Goal: Task Accomplishment & Management: Manage account settings

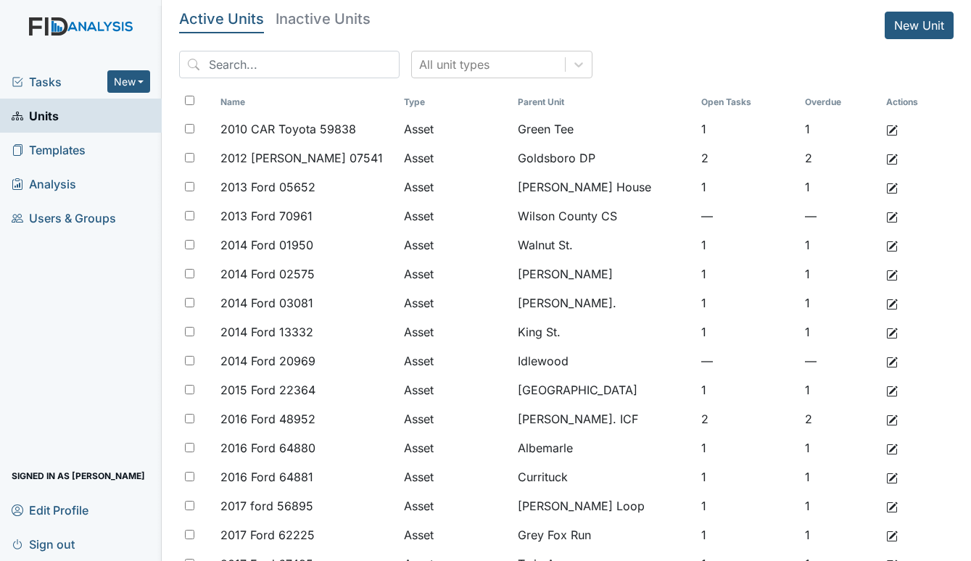
click at [37, 80] on span "Tasks" at bounding box center [60, 81] width 96 height 17
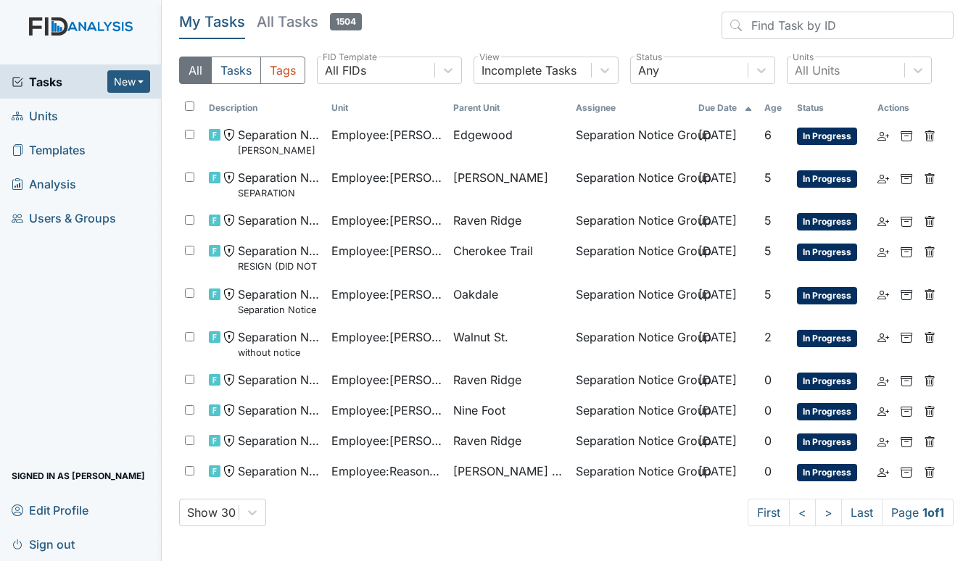
click at [59, 108] on link "Units" at bounding box center [81, 116] width 162 height 34
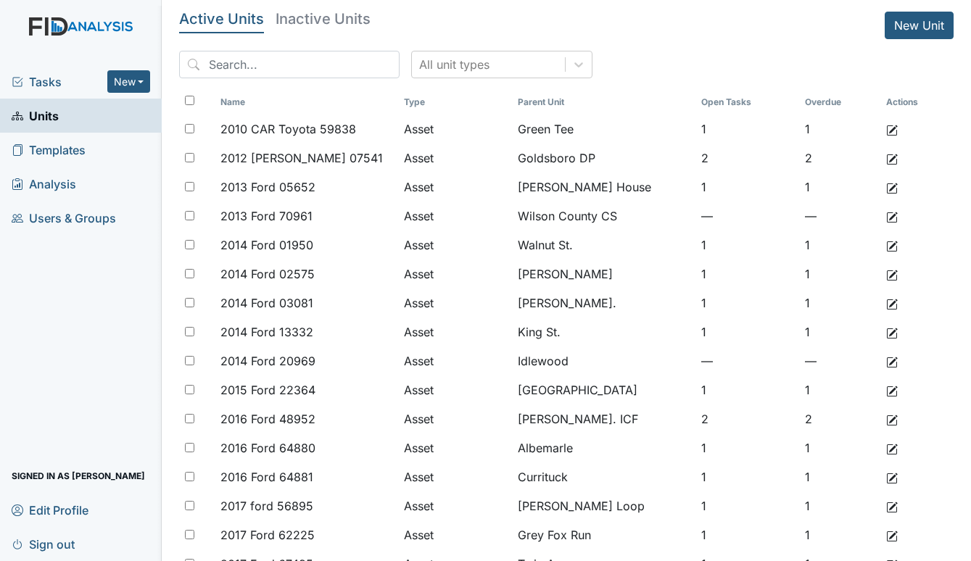
click at [48, 87] on span "Tasks" at bounding box center [60, 81] width 96 height 17
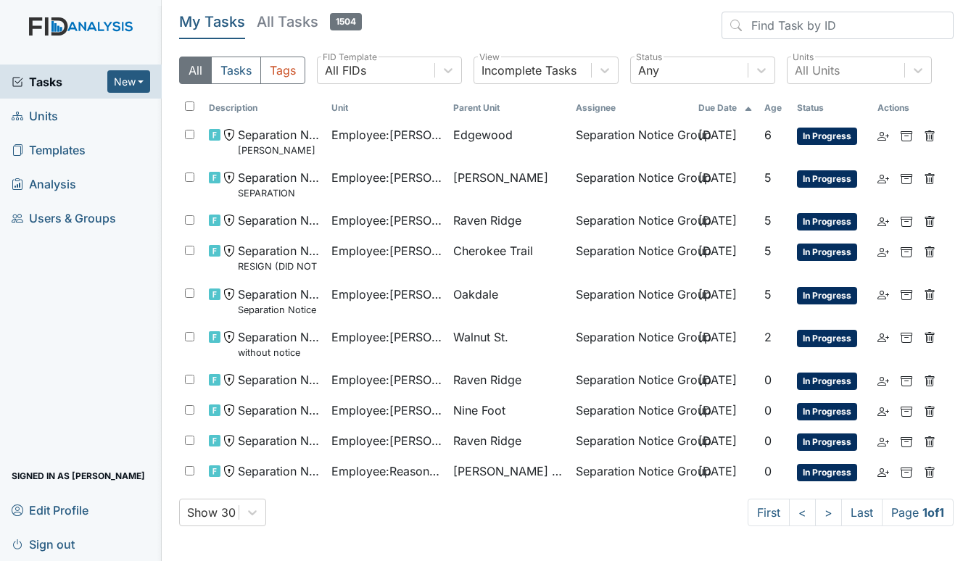
click at [43, 120] on span "Units" at bounding box center [35, 115] width 46 height 22
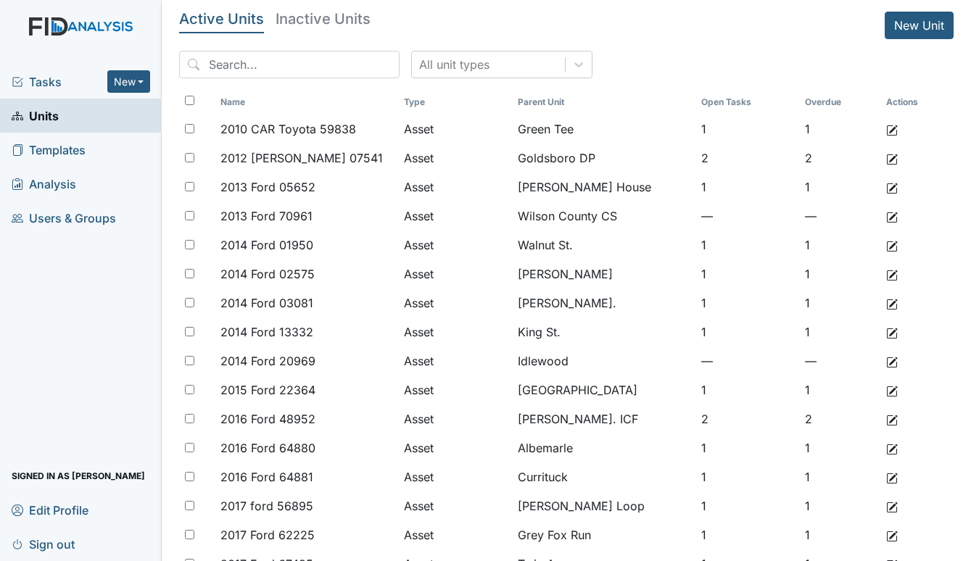
click at [33, 75] on span "Tasks" at bounding box center [60, 81] width 96 height 17
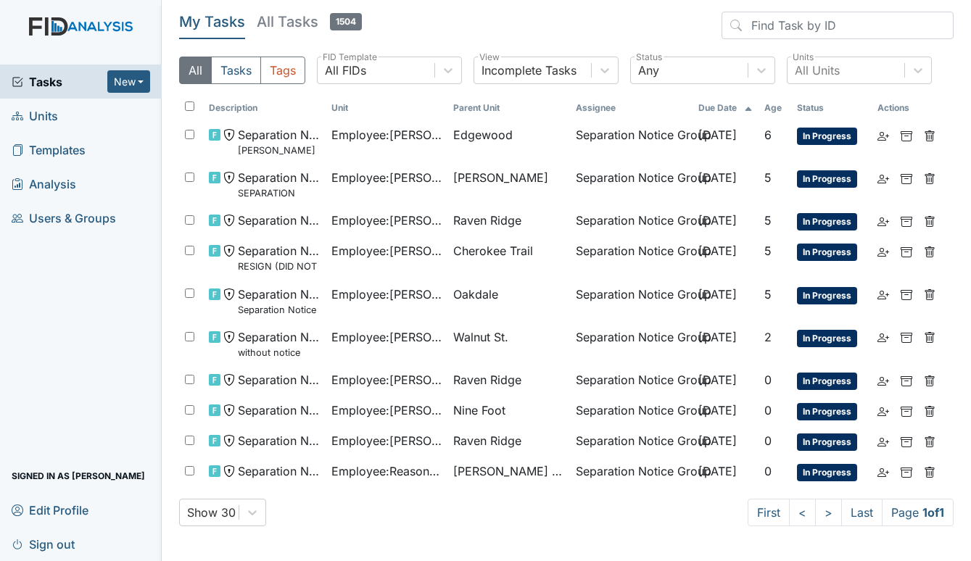
click at [41, 112] on span "Units" at bounding box center [35, 115] width 46 height 22
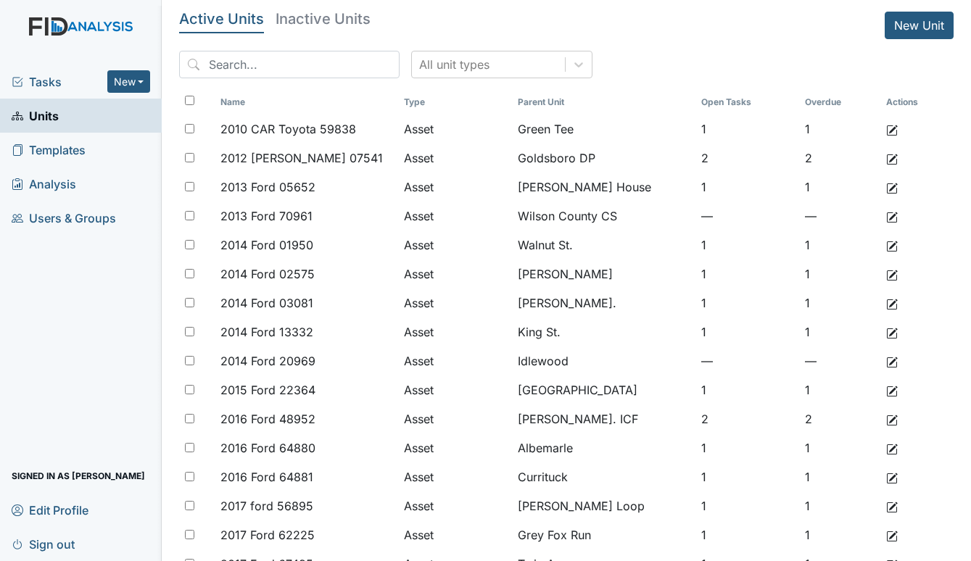
click at [41, 83] on span "Tasks" at bounding box center [60, 81] width 96 height 17
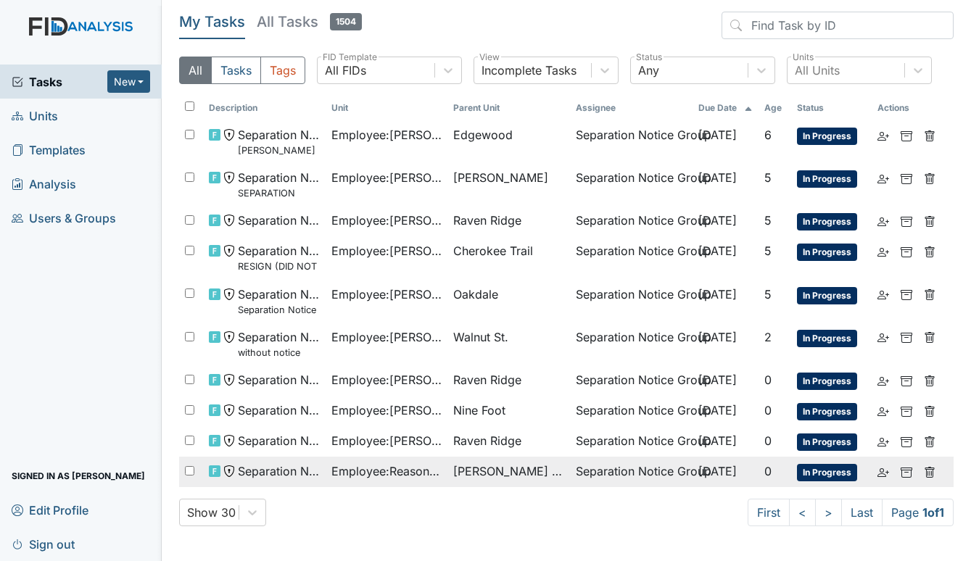
click at [420, 475] on span "Employee : Reason, Misty" at bounding box center [386, 471] width 111 height 17
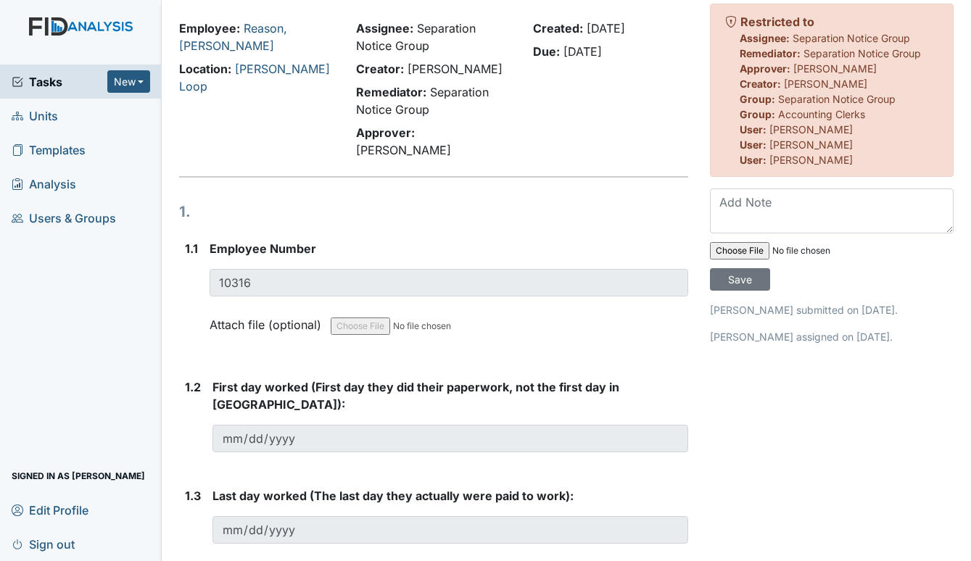
scroll to position [73, 0]
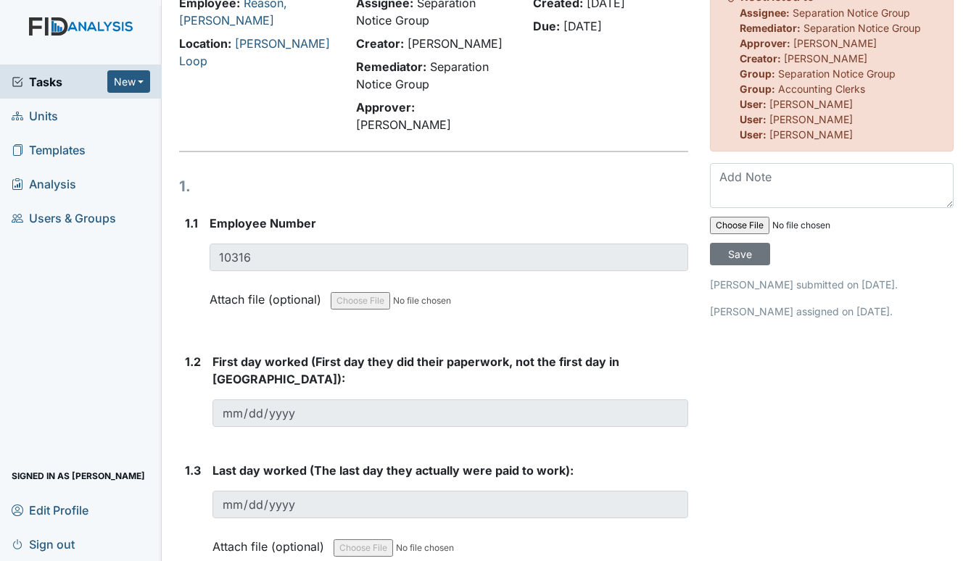
click at [33, 116] on span "Units" at bounding box center [35, 115] width 46 height 22
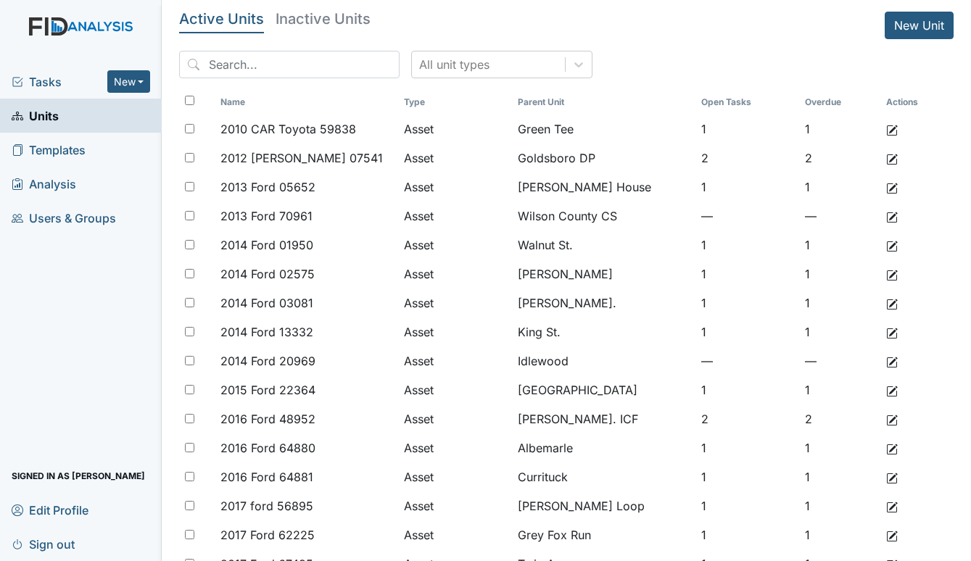
click at [45, 80] on span "Tasks" at bounding box center [60, 81] width 96 height 17
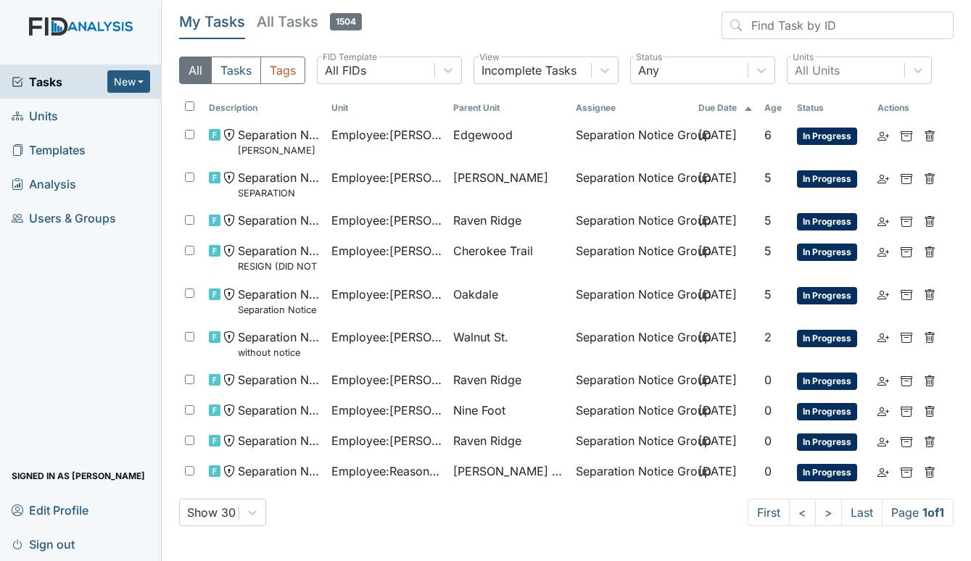
click at [46, 117] on span "Units" at bounding box center [35, 115] width 46 height 22
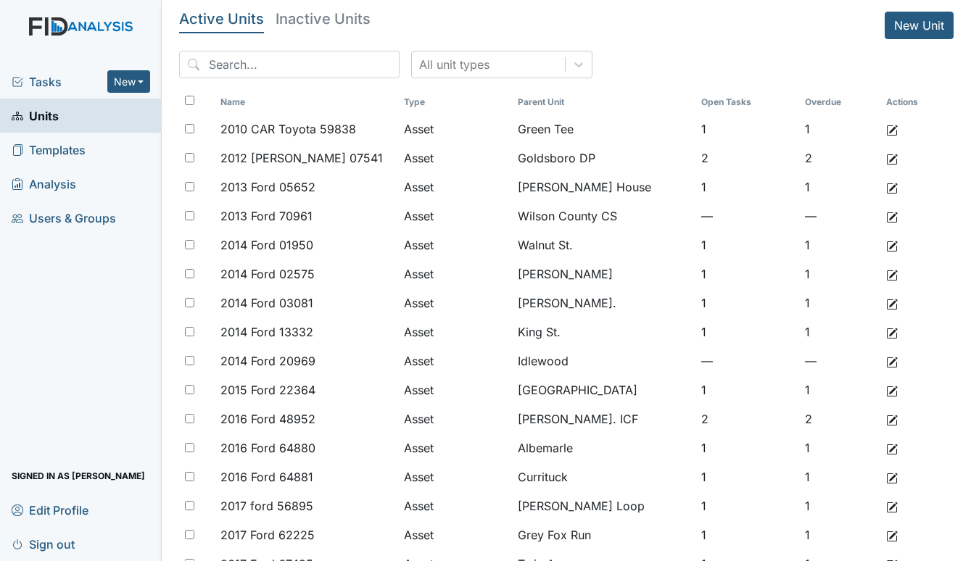
click at [44, 75] on span "Tasks" at bounding box center [60, 81] width 96 height 17
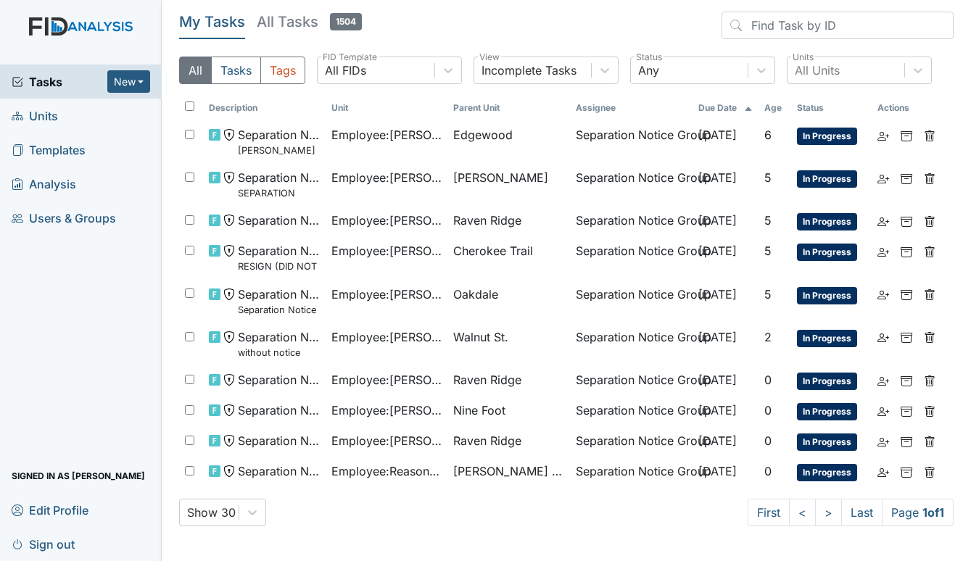
click at [44, 121] on span "Units" at bounding box center [35, 115] width 46 height 22
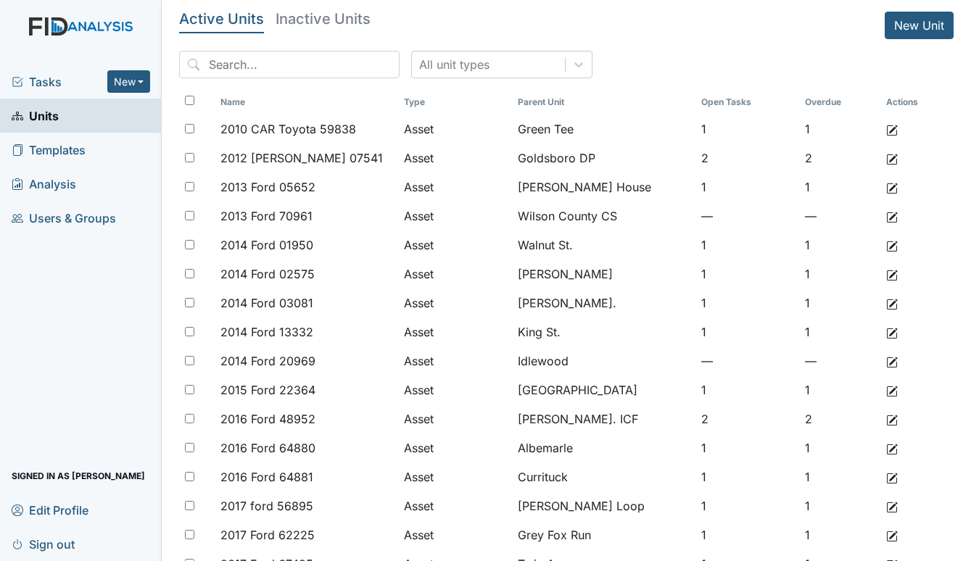
click at [45, 78] on span "Tasks" at bounding box center [60, 81] width 96 height 17
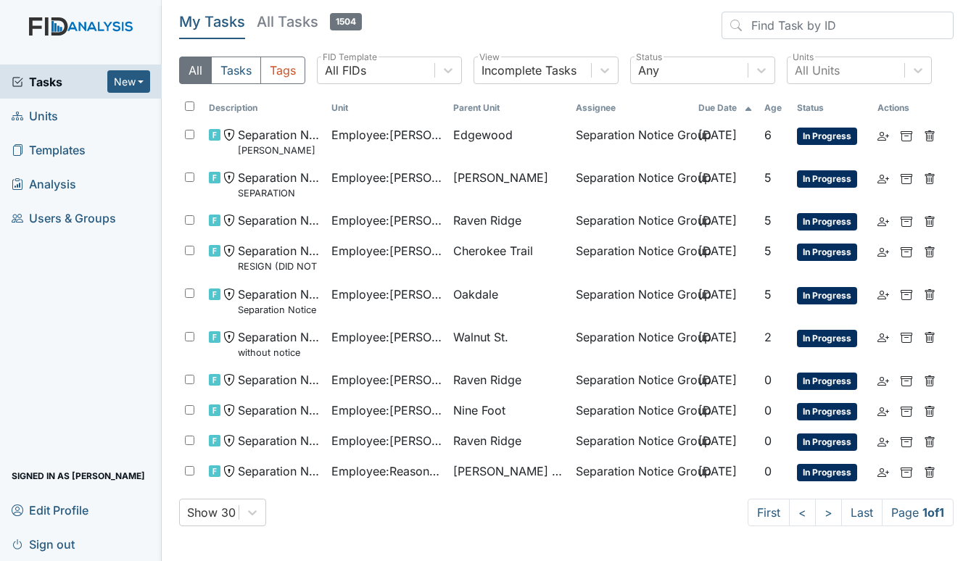
click at [42, 108] on span "Units" at bounding box center [35, 115] width 46 height 22
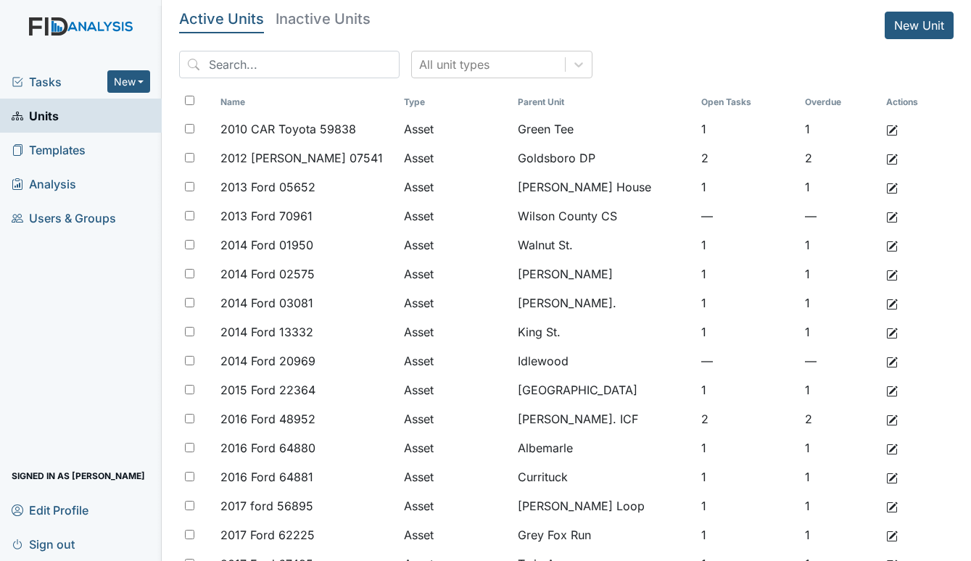
click at [35, 75] on span "Tasks" at bounding box center [60, 81] width 96 height 17
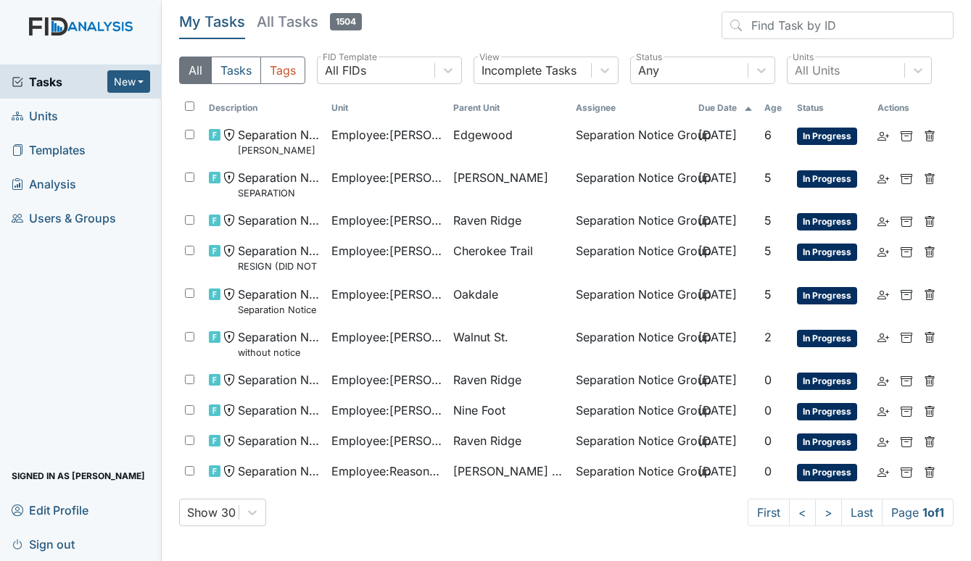
click at [29, 109] on span "Units" at bounding box center [35, 115] width 46 height 22
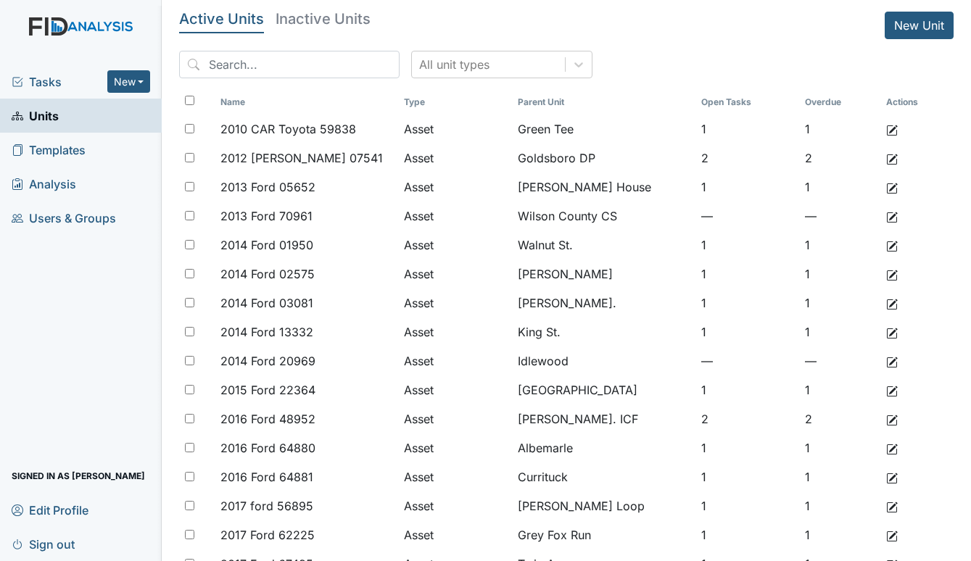
click at [44, 82] on span "Tasks" at bounding box center [60, 81] width 96 height 17
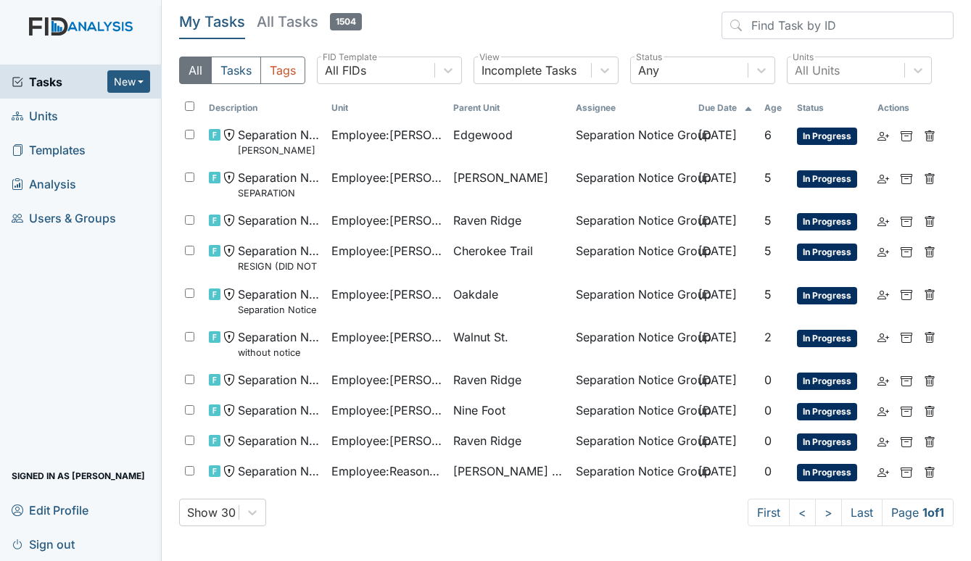
click at [46, 115] on span "Units" at bounding box center [35, 115] width 46 height 22
